Goal: Check status

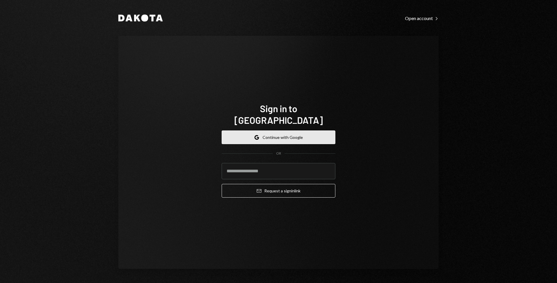
click at [268, 130] on button "Google Continue with Google" at bounding box center [279, 137] width 114 height 14
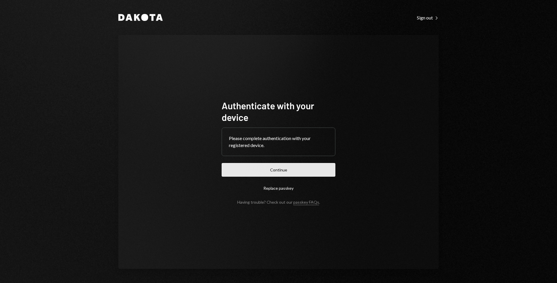
click at [272, 167] on button "Continue" at bounding box center [279, 170] width 114 height 14
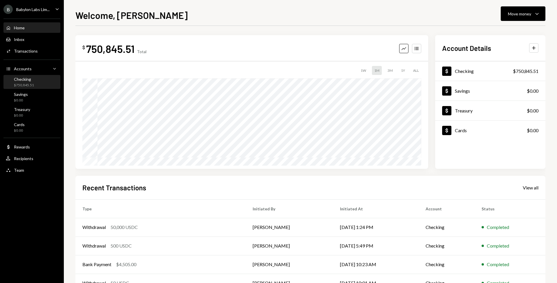
click at [38, 80] on div "Checking $750,845.51" at bounding box center [32, 82] width 52 height 11
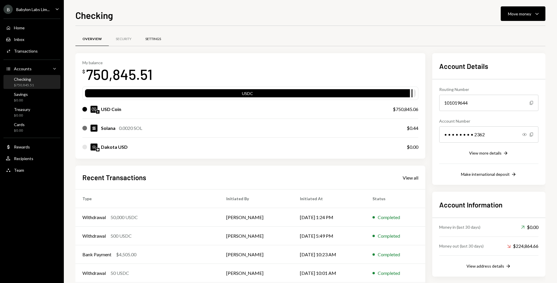
click at [154, 38] on div "Settings" at bounding box center [153, 39] width 16 height 5
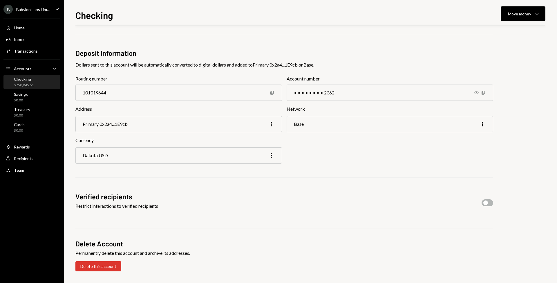
scroll to position [61, 0]
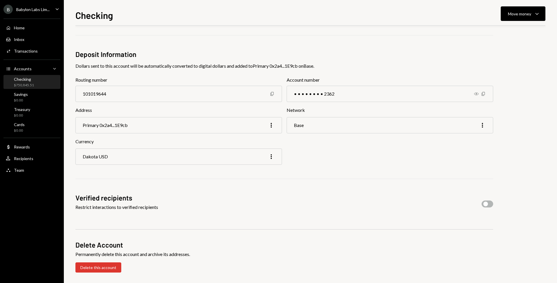
click at [37, 83] on div "Checking $750,845.51" at bounding box center [32, 82] width 52 height 11
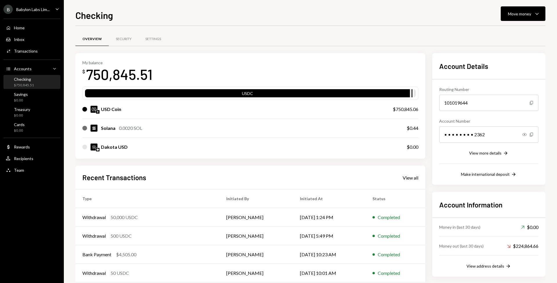
click at [162, 111] on div "USD Coin" at bounding box center [231, 109] width 299 height 7
click at [163, 40] on div "Settings" at bounding box center [153, 39] width 30 height 14
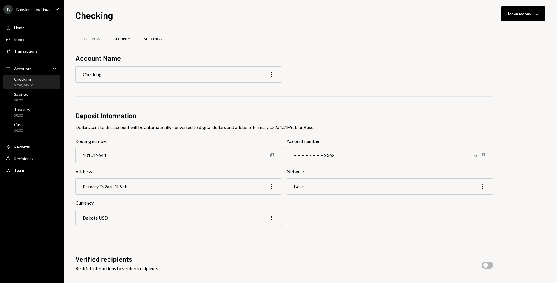
click at [121, 40] on div "Security" at bounding box center [122, 39] width 16 height 5
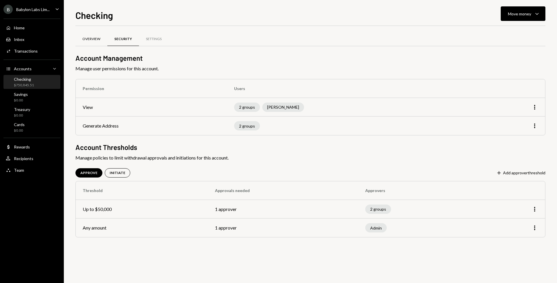
click at [88, 38] on div "Overview" at bounding box center [91, 39] width 18 height 5
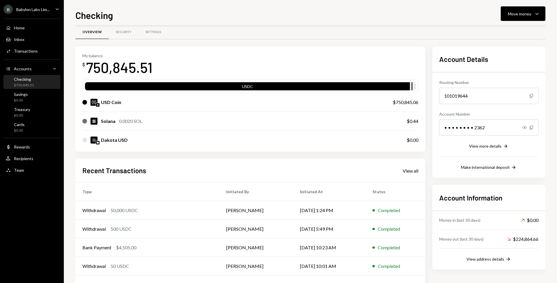
scroll to position [7, 0]
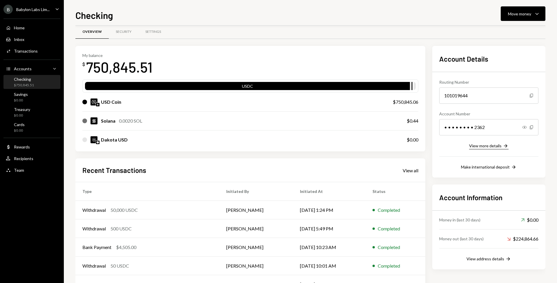
click at [484, 145] on div "View more details" at bounding box center [485, 145] width 33 height 5
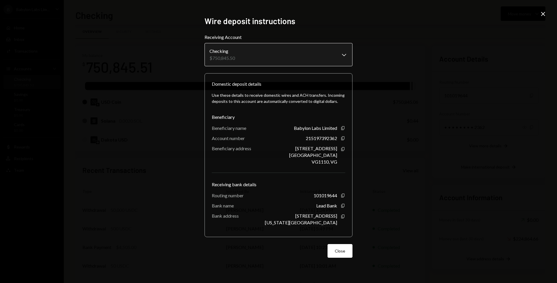
click at [312, 50] on body "B Babylon Labs Lim... Caret Down Home Home Inbox Inbox Activities Transactions …" at bounding box center [278, 141] width 557 height 283
click at [400, 69] on div "**********" at bounding box center [278, 141] width 557 height 283
click at [544, 15] on icon at bounding box center [543, 14] width 4 height 4
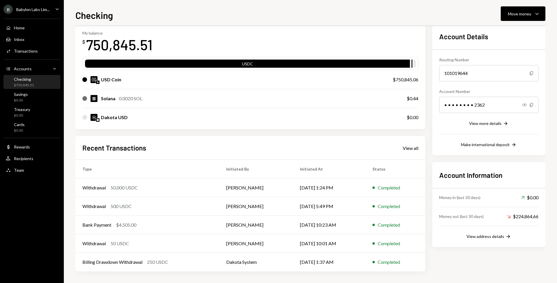
scroll to position [0, 0]
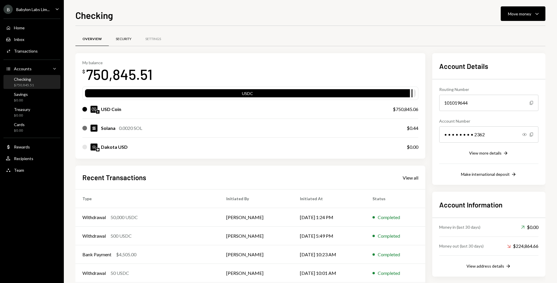
click at [124, 40] on div "Security" at bounding box center [124, 39] width 16 height 5
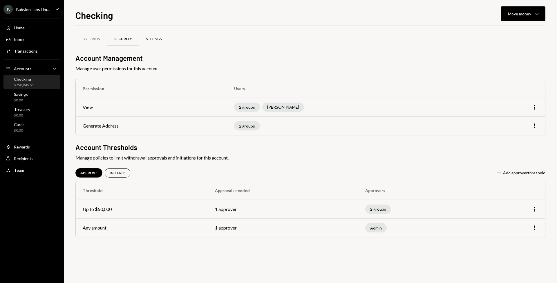
click at [150, 42] on div "Settings" at bounding box center [154, 39] width 30 height 14
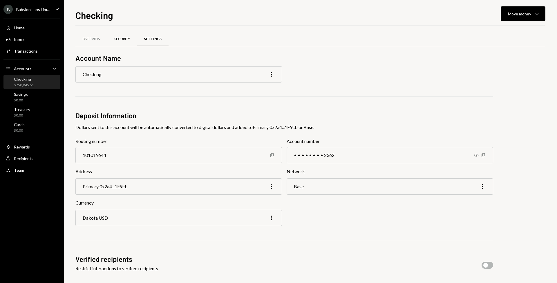
click at [120, 42] on div "Security" at bounding box center [122, 39] width 30 height 14
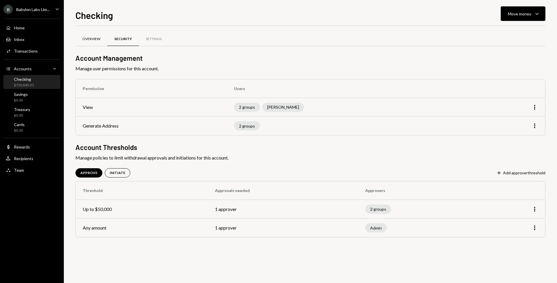
click at [93, 39] on div "Overview" at bounding box center [91, 39] width 18 height 5
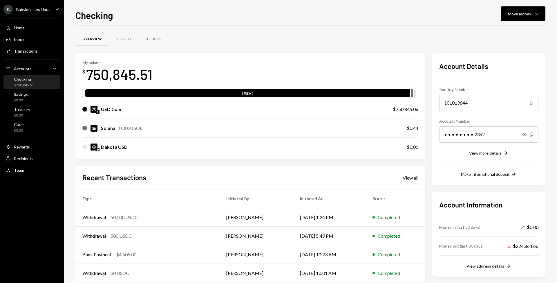
scroll to position [30, 0]
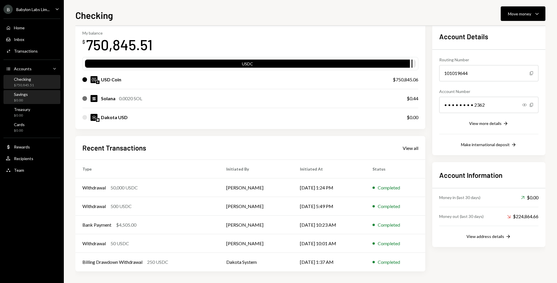
click at [37, 98] on div "Savings $0.00" at bounding box center [32, 97] width 52 height 11
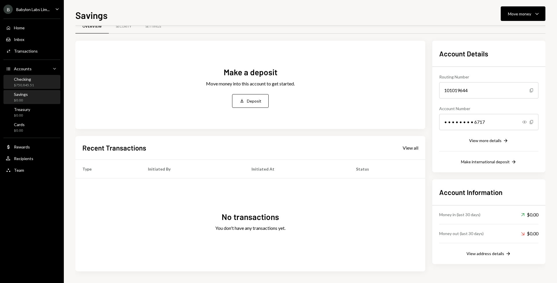
click at [38, 77] on div "Checking $750,845.51" at bounding box center [32, 82] width 52 height 11
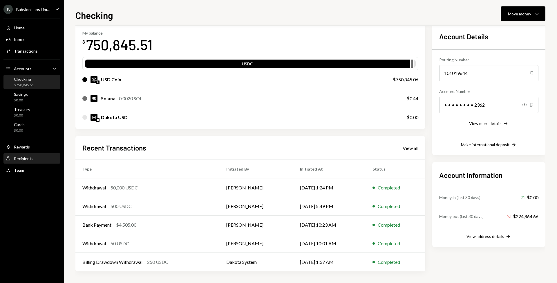
click at [39, 162] on div "User Recipients" at bounding box center [32, 159] width 52 height 10
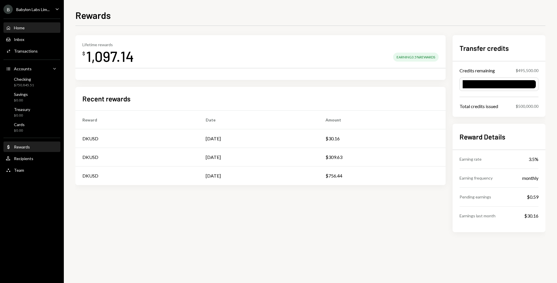
click at [39, 27] on div "Home Home" at bounding box center [32, 27] width 52 height 5
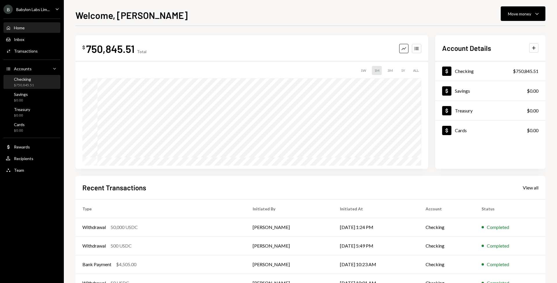
click at [38, 80] on div "Checking $750,845.51" at bounding box center [32, 82] width 52 height 11
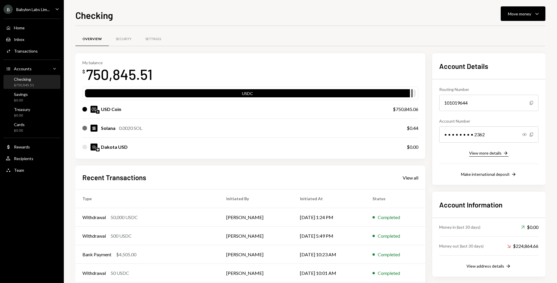
click at [487, 153] on div "View more details" at bounding box center [485, 152] width 33 height 5
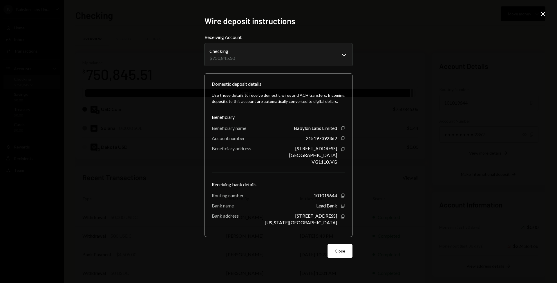
click at [543, 13] on icon "Close" at bounding box center [543, 13] width 7 height 7
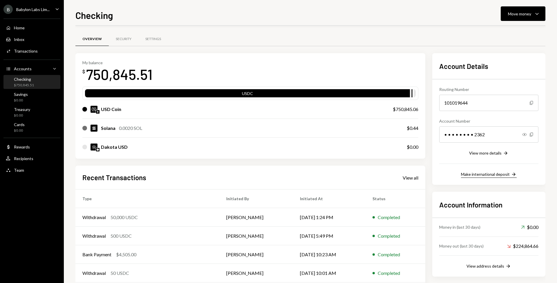
scroll to position [27, 0]
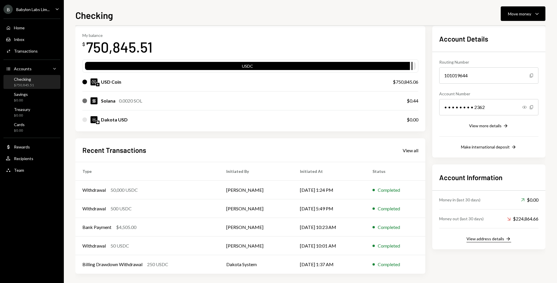
click at [488, 240] on div "View address details" at bounding box center [486, 238] width 38 height 5
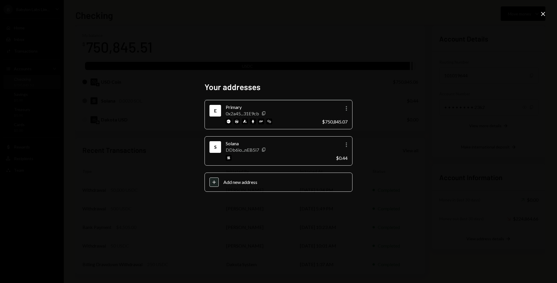
click at [544, 14] on icon "Close" at bounding box center [543, 13] width 7 height 7
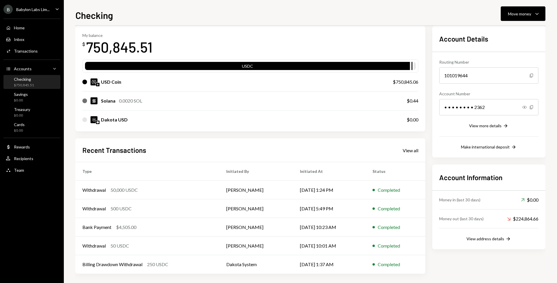
scroll to position [0, 0]
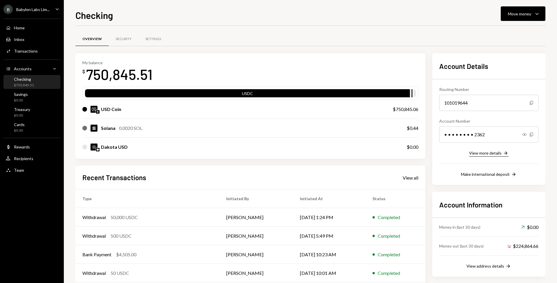
click at [483, 153] on div "View more details" at bounding box center [485, 152] width 33 height 5
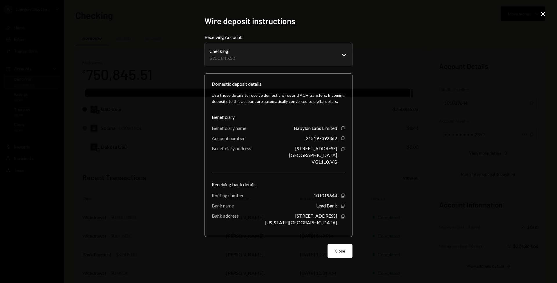
click at [544, 12] on icon "Close" at bounding box center [543, 13] width 7 height 7
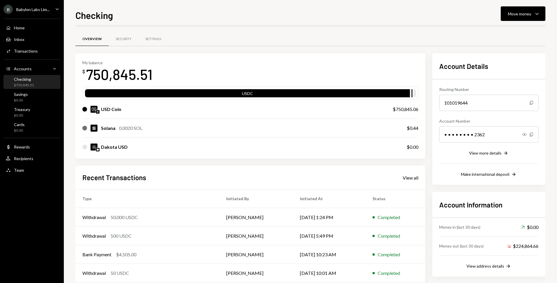
scroll to position [30, 0]
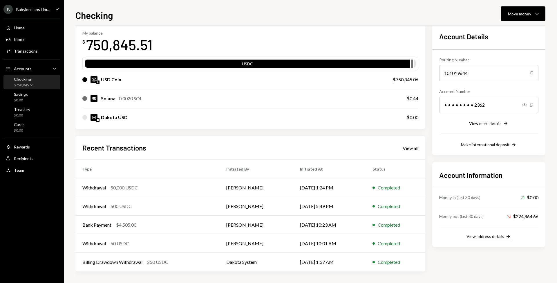
click at [494, 235] on div "View address details" at bounding box center [486, 236] width 38 height 5
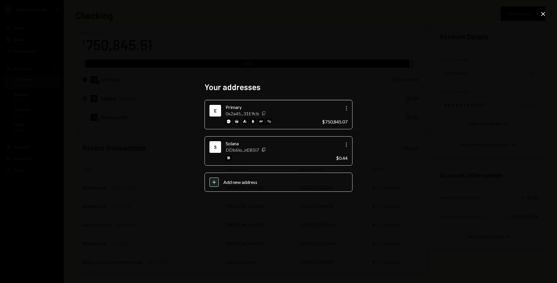
click at [264, 113] on icon "Copy" at bounding box center [263, 113] width 5 height 5
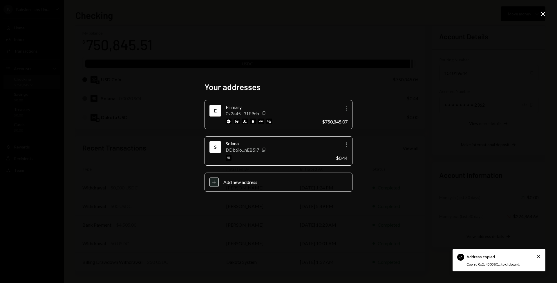
click at [346, 110] on icon "More" at bounding box center [346, 108] width 7 height 7
click at [382, 106] on div "Your addresses E Primary 0x2a45...31E9cb Copy More $750,845.07 S Solana DDb6io.…" at bounding box center [278, 141] width 557 height 283
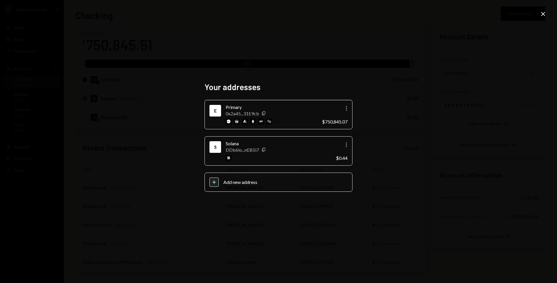
click at [545, 13] on icon "Close" at bounding box center [543, 13] width 7 height 7
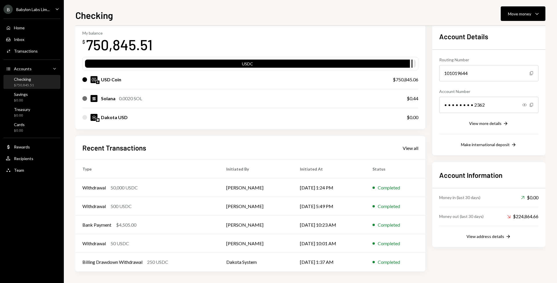
click at [31, 79] on div "Checking" at bounding box center [24, 79] width 20 height 5
click at [141, 80] on div "USD Coin" at bounding box center [231, 79] width 299 height 7
click at [489, 239] on button "View address details Right Arrow" at bounding box center [489, 236] width 45 height 6
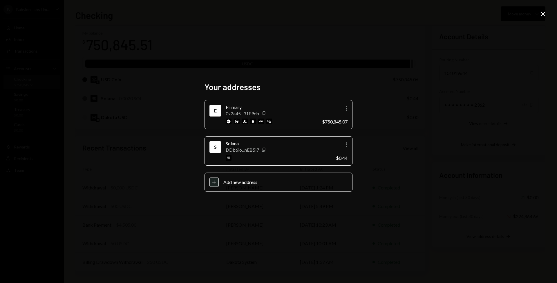
click at [542, 16] on icon "Close" at bounding box center [543, 13] width 7 height 7
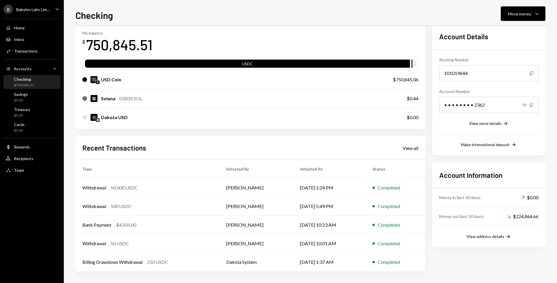
click at [111, 120] on div "Dakota USD" at bounding box center [114, 117] width 27 height 7
click at [112, 118] on div "Dakota USD" at bounding box center [114, 117] width 27 height 7
click at [495, 237] on div "View address details" at bounding box center [486, 236] width 38 height 5
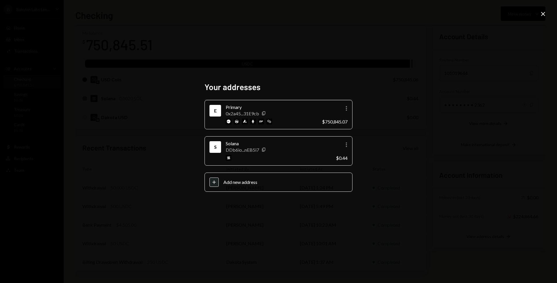
click at [543, 12] on icon "Close" at bounding box center [543, 13] width 7 height 7
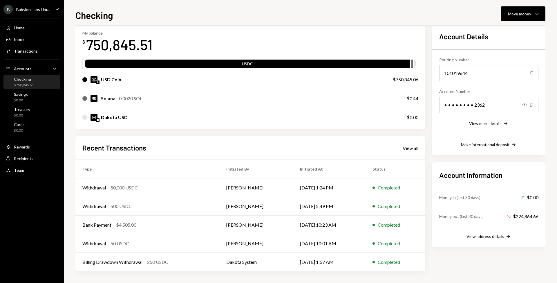
click at [480, 235] on div "View address details" at bounding box center [486, 236] width 38 height 5
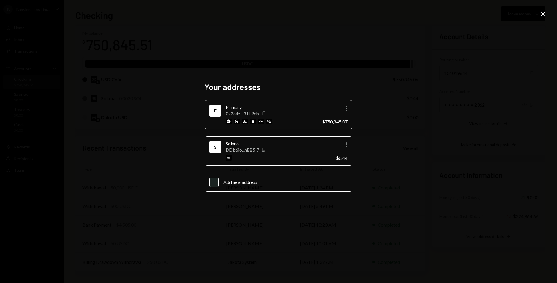
click at [264, 111] on icon "button" at bounding box center [263, 113] width 3 height 4
click at [545, 14] on icon "Close" at bounding box center [543, 13] width 7 height 7
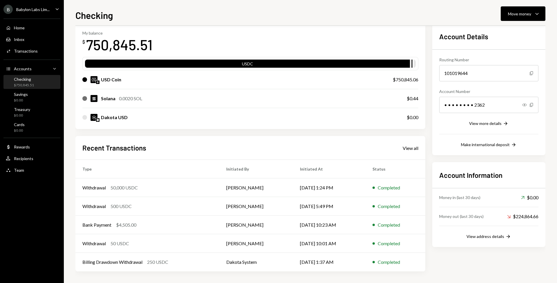
click at [42, 11] on div "Babylon Labs Lim..." at bounding box center [32, 9] width 33 height 5
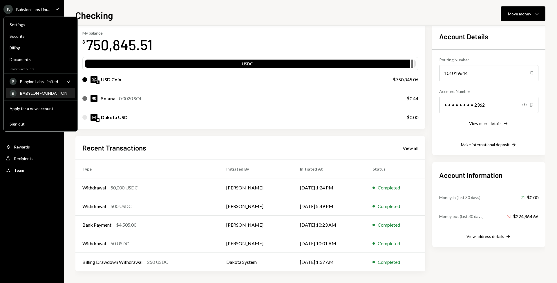
click at [38, 93] on div "BABYLON FOUNDATION" at bounding box center [46, 93] width 52 height 5
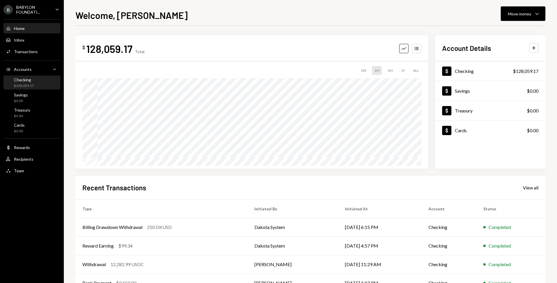
click at [38, 81] on div "Checking $128,059.17" at bounding box center [32, 82] width 52 height 11
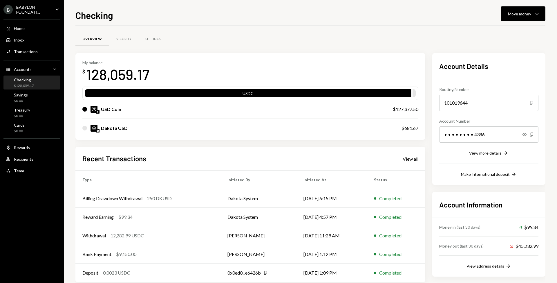
click at [121, 130] on div "Dakota USD" at bounding box center [114, 128] width 27 height 7
click at [491, 154] on div "View more details" at bounding box center [485, 152] width 33 height 5
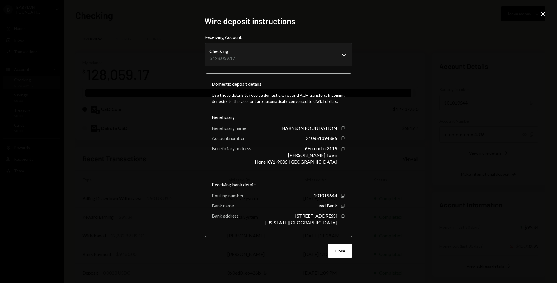
click at [545, 16] on icon "Close" at bounding box center [543, 13] width 7 height 7
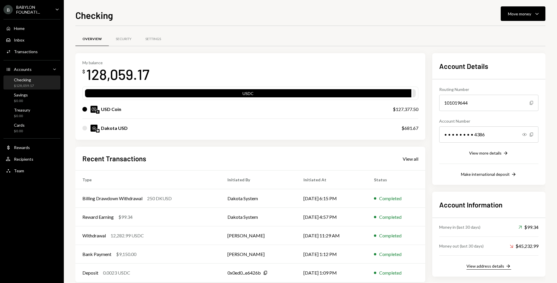
click at [485, 267] on div "View address details" at bounding box center [486, 265] width 38 height 5
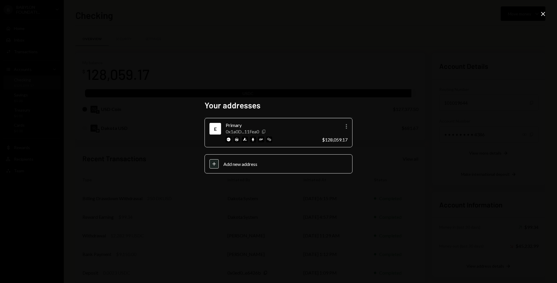
click at [265, 131] on icon "Copy" at bounding box center [263, 131] width 5 height 5
click at [543, 14] on icon at bounding box center [543, 14] width 4 height 4
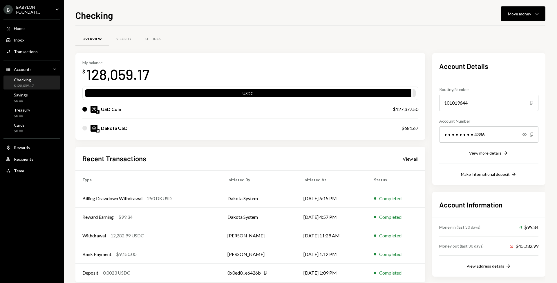
click at [398, 126] on div "Dakota USD $681.67" at bounding box center [250, 128] width 336 height 19
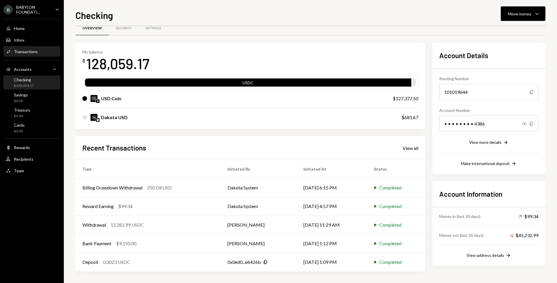
click at [35, 53] on div "Transactions" at bounding box center [26, 51] width 24 height 5
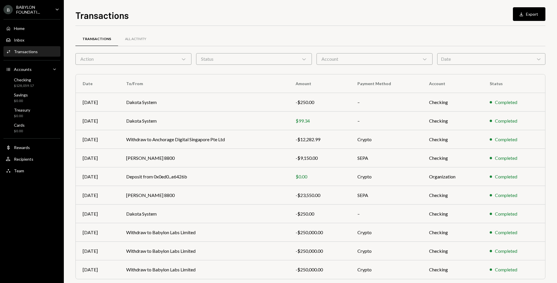
click at [131, 59] on div "Action Chevron Down" at bounding box center [133, 59] width 116 height 12
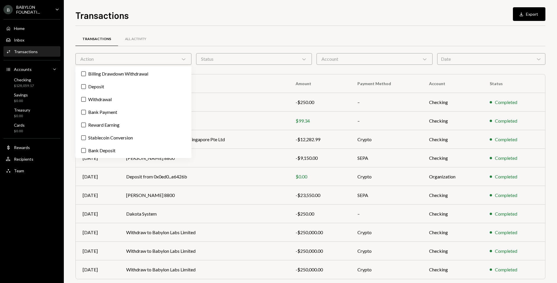
click at [223, 59] on div "Status Chevron Down" at bounding box center [254, 59] width 116 height 12
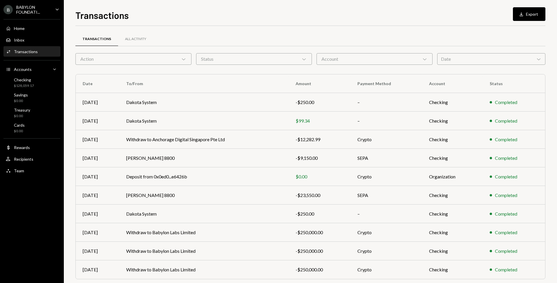
click at [332, 63] on div "Account Chevron Down" at bounding box center [375, 59] width 116 height 12
click at [133, 53] on div "Action Chevron Down" at bounding box center [133, 59] width 116 height 12
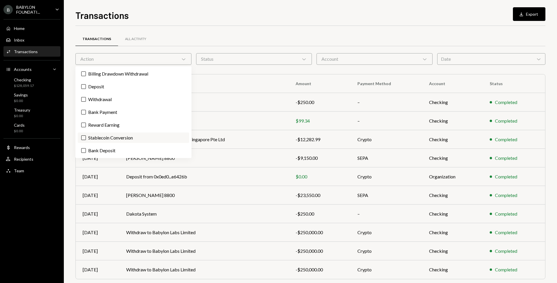
click at [91, 137] on label "Stablecoin Conversion" at bounding box center [133, 137] width 111 height 10
click at [86, 137] on button "Stablecoin Conversion" at bounding box center [83, 137] width 5 height 5
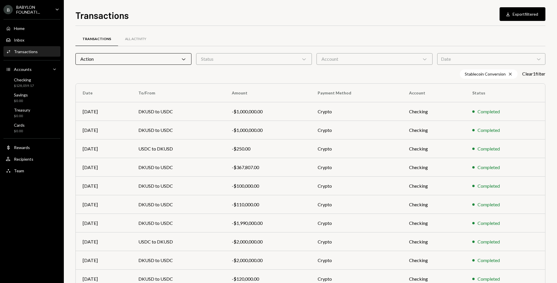
click at [244, 73] on div "Stablecoin Conversion Cross Clear 1 filter" at bounding box center [310, 73] width 470 height 9
click at [193, 130] on td "DKUSD to USDC" at bounding box center [177, 130] width 93 height 19
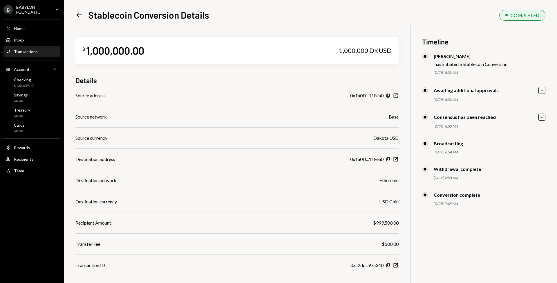
click at [396, 94] on icon "New Window" at bounding box center [396, 96] width 6 height 6
click at [396, 96] on icon "New Window" at bounding box center [396, 96] width 6 height 6
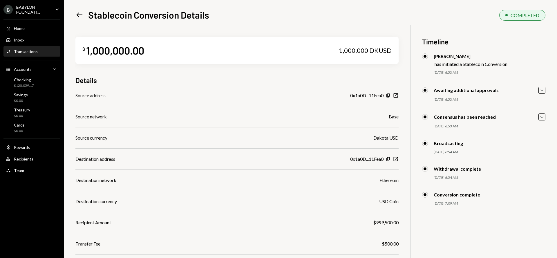
click at [31, 10] on div "BABYLON FOUNDATI..." at bounding box center [33, 10] width 34 height 10
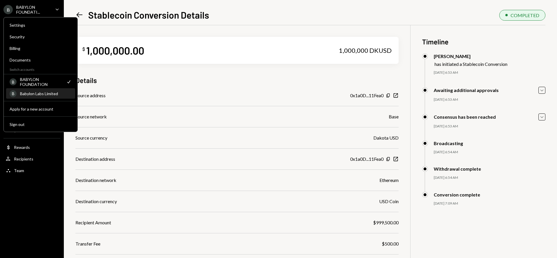
click at [39, 95] on div "Babylon Labs Limited" at bounding box center [46, 93] width 52 height 5
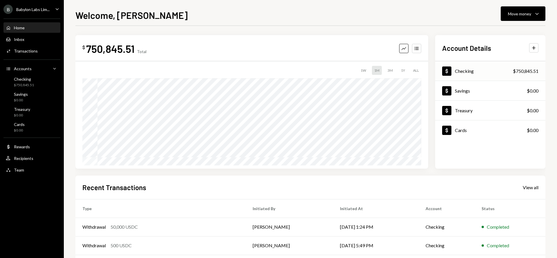
click at [487, 76] on div "Dollar Checking $750,845.51" at bounding box center [490, 71] width 110 height 19
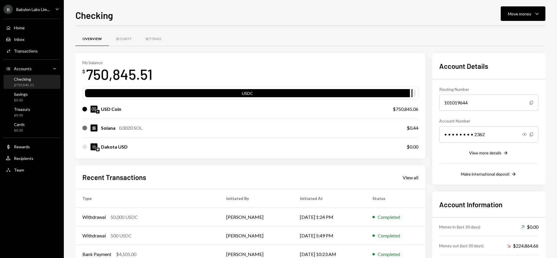
scroll to position [49, 0]
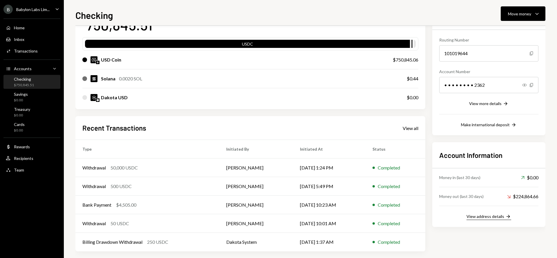
click at [488, 218] on div "View address details" at bounding box center [486, 216] width 38 height 5
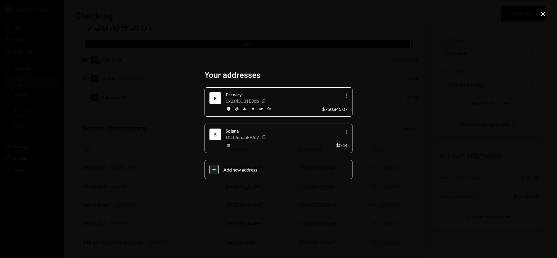
click at [277, 100] on div "0x2a45...31E9cb Copy" at bounding box center [272, 101] width 92 height 6
click at [265, 100] on icon "Copy" at bounding box center [263, 101] width 5 height 5
